Goal: Find specific page/section: Find specific page/section

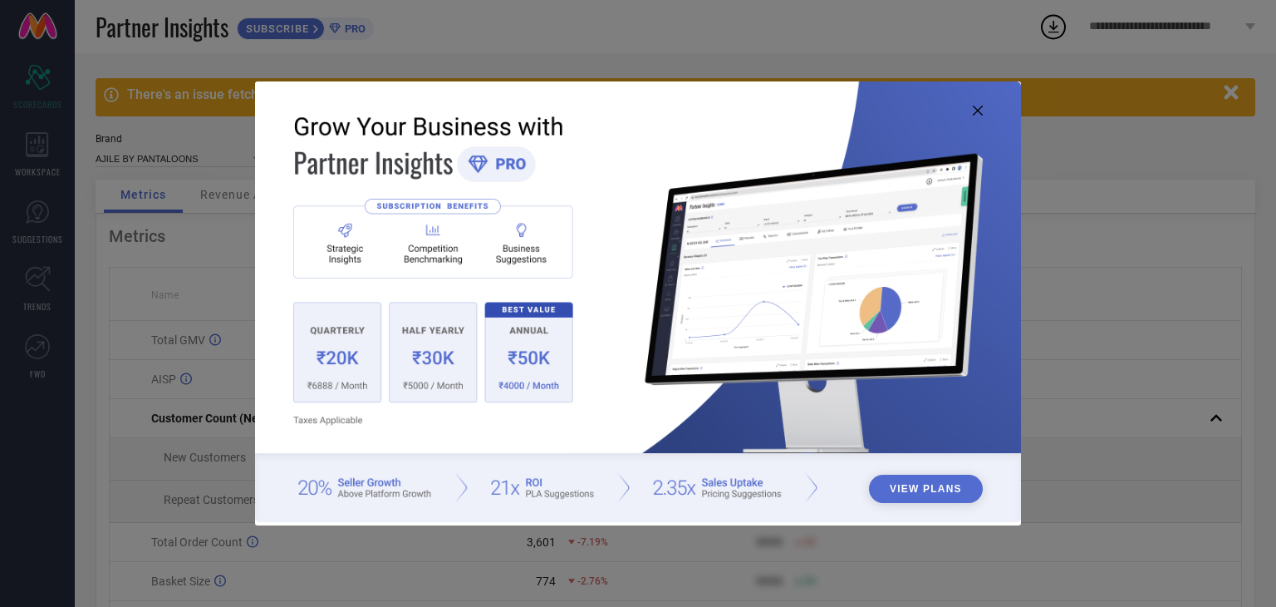
click at [974, 110] on icon at bounding box center [978, 111] width 10 height 10
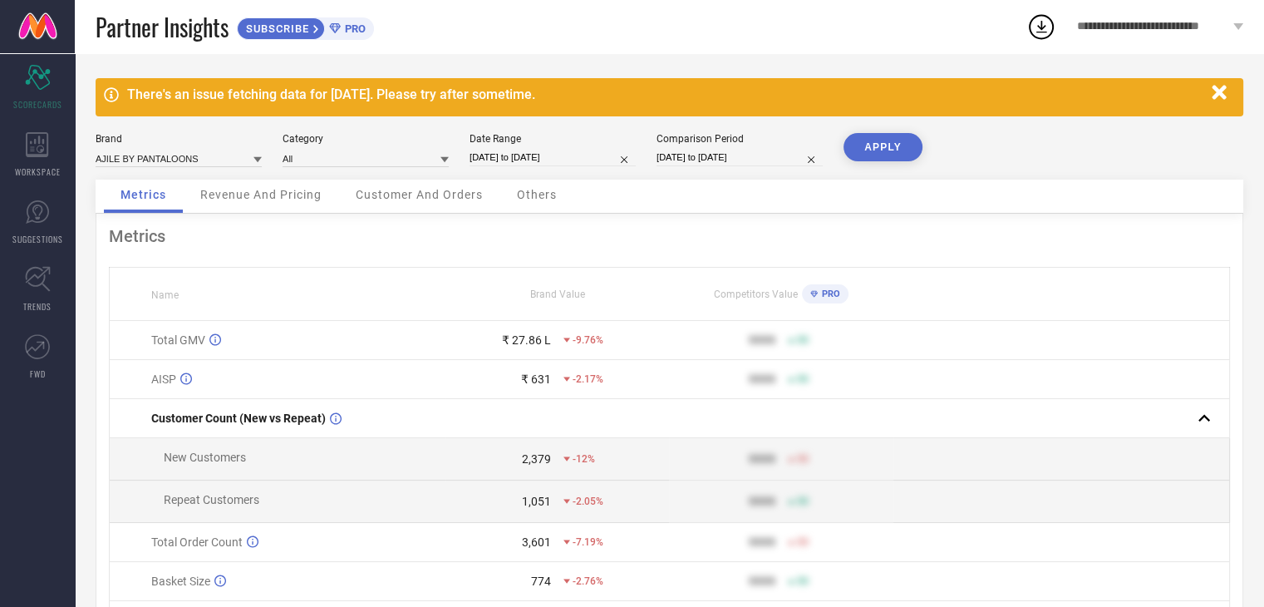
click at [610, 238] on div "Metrics" at bounding box center [669, 236] width 1121 height 20
click at [40, 94] on div "Scorecard SCORECARDS" at bounding box center [37, 87] width 75 height 66
click at [397, 198] on span "Customer And Orders" at bounding box center [419, 194] width 127 height 13
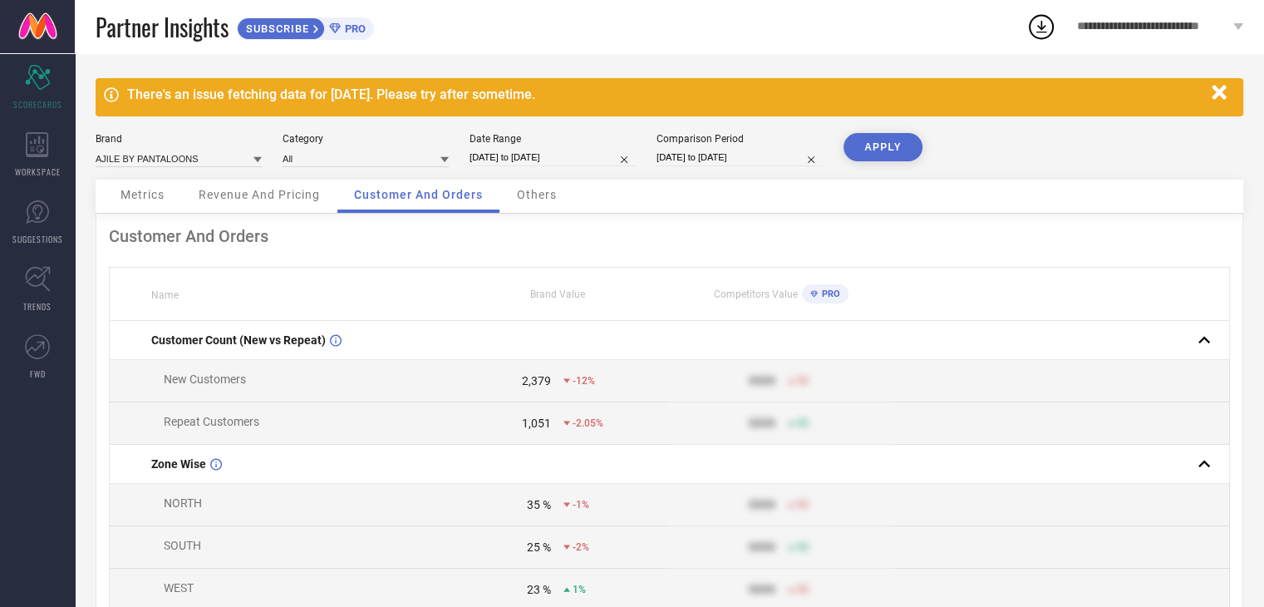
click at [485, 191] on div "Customer And Orders" at bounding box center [418, 195] width 162 height 33
click at [523, 193] on span "Others" at bounding box center [537, 194] width 40 height 13
